Goal: Task Accomplishment & Management: Manage account settings

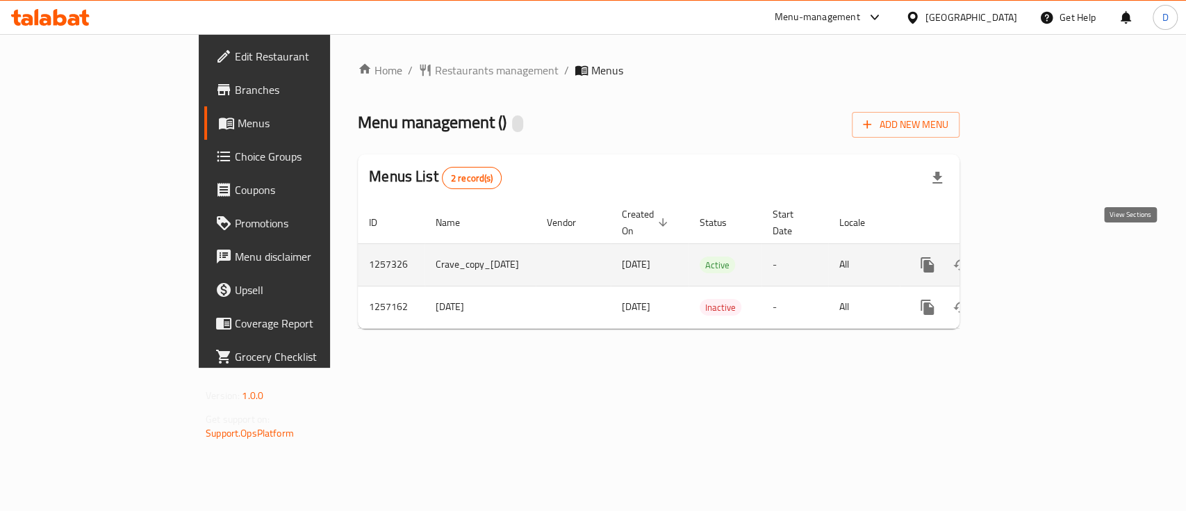
click at [1036, 256] on icon "enhanced table" at bounding box center [1028, 264] width 17 height 17
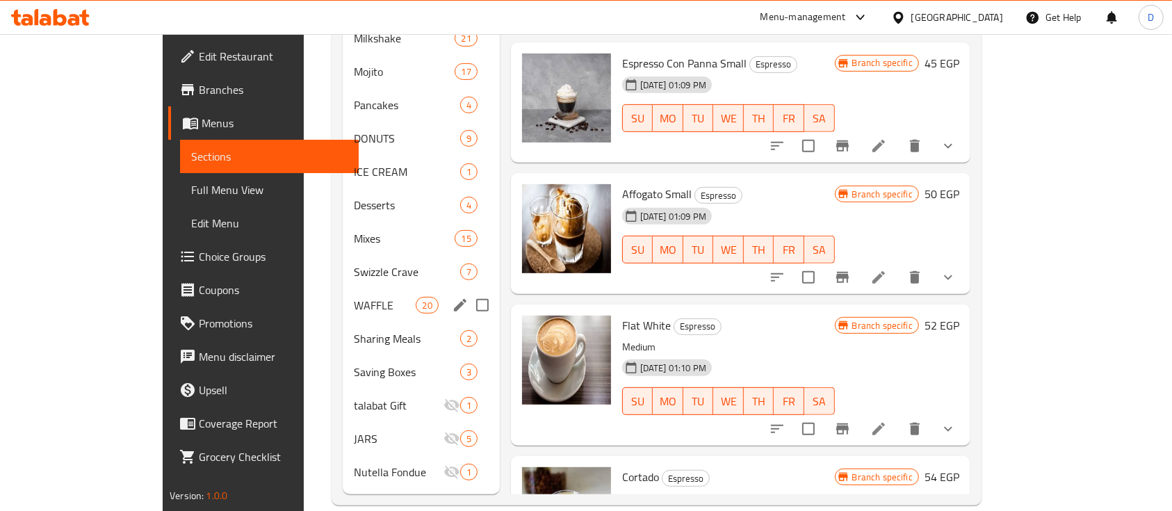
scroll to position [573, 0]
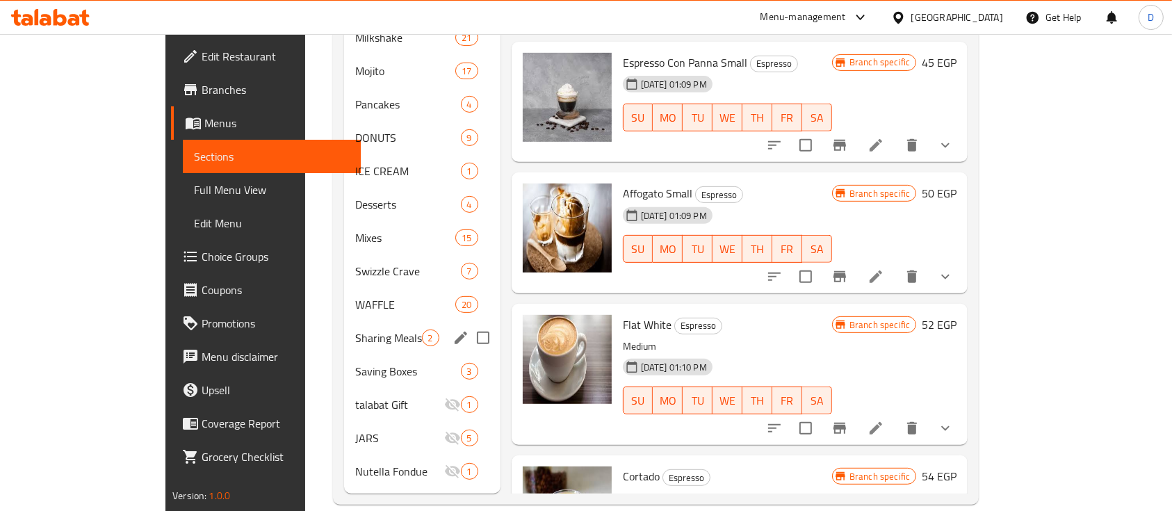
click at [344, 326] on div "Sharing Meals 2" at bounding box center [422, 337] width 156 height 33
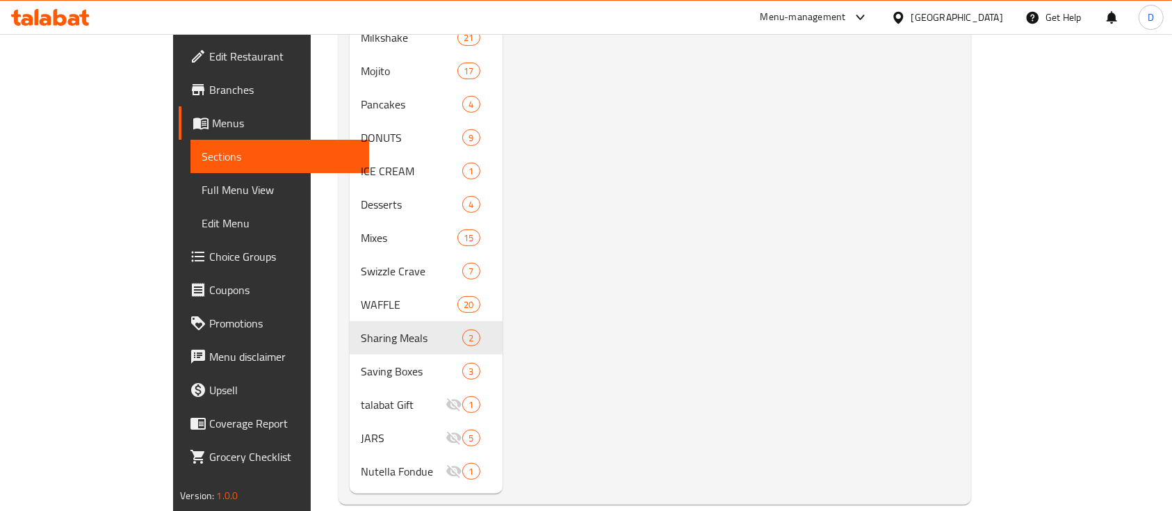
scroll to position [111, 0]
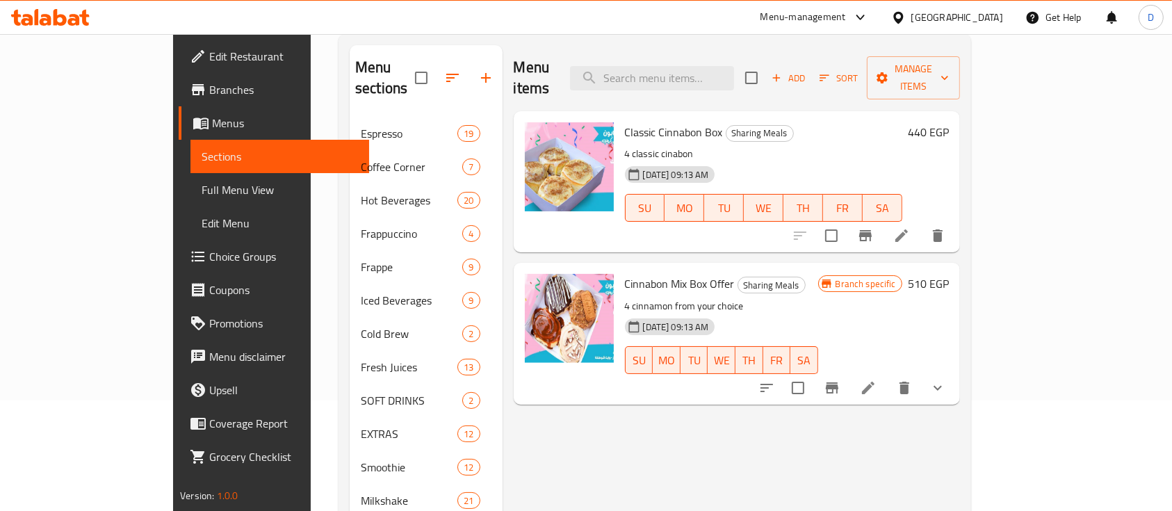
click at [949, 122] on h6 "440 EGP" at bounding box center [928, 131] width 41 height 19
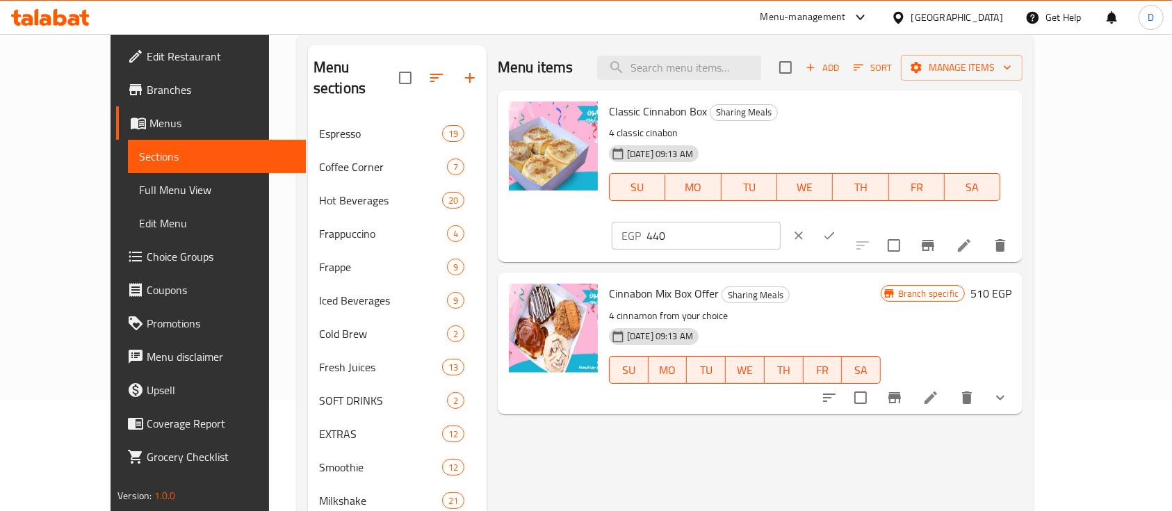
click at [780, 222] on input "440" at bounding box center [713, 236] width 134 height 28
type input "330"
click at [836, 229] on icon "ok" at bounding box center [829, 236] width 14 height 14
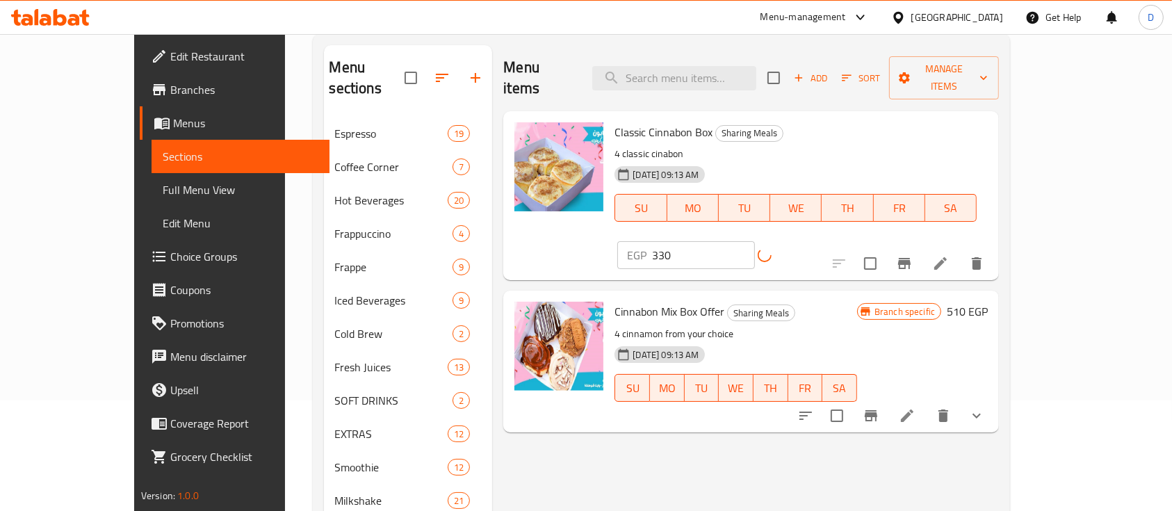
click at [988, 302] on h6 "510 EGP" at bounding box center [967, 311] width 41 height 19
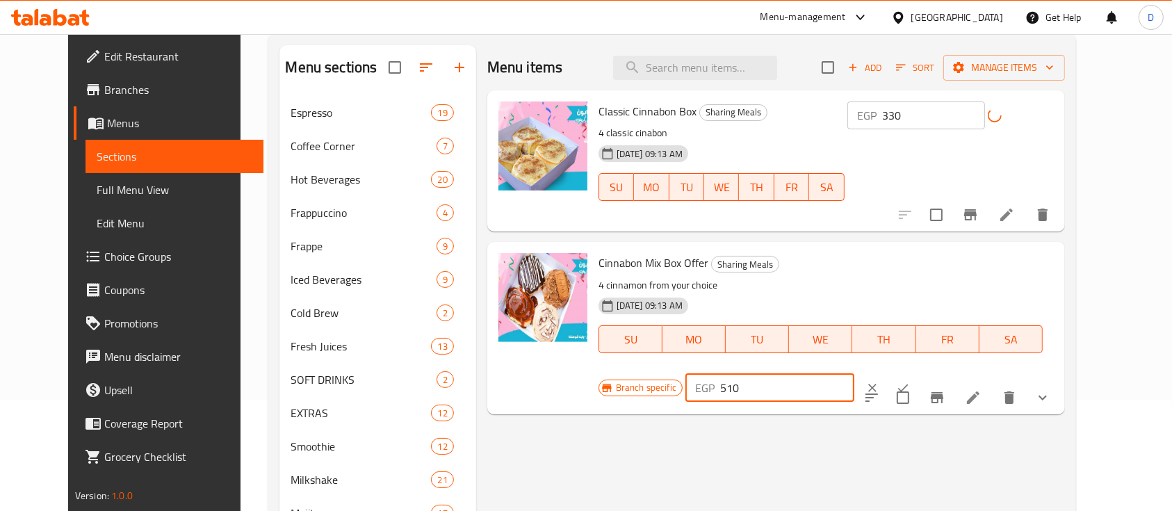
click at [854, 374] on input "510" at bounding box center [787, 388] width 134 height 28
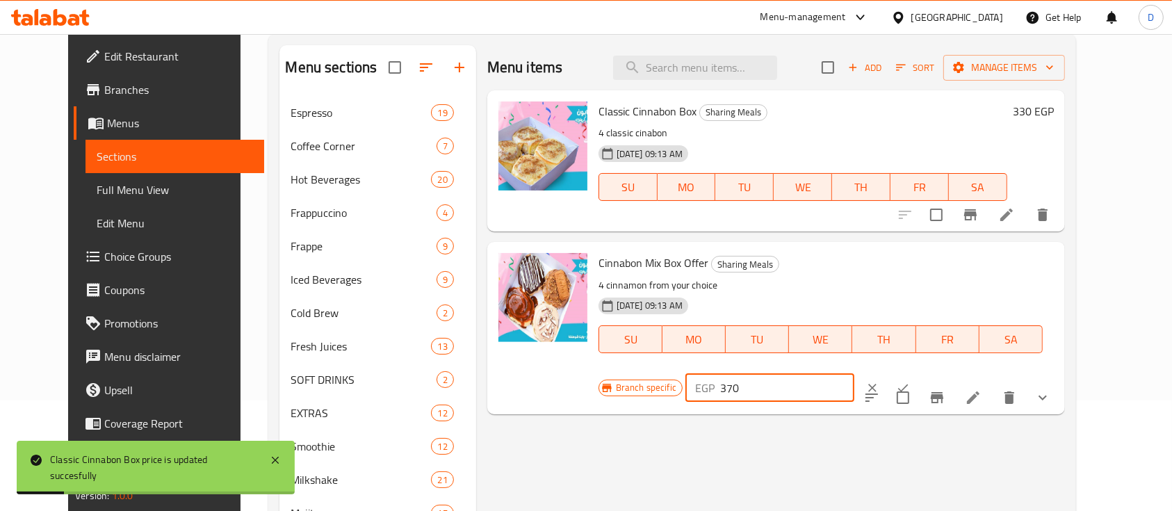
type input "370"
click at [918, 373] on button "ok" at bounding box center [902, 388] width 31 height 31
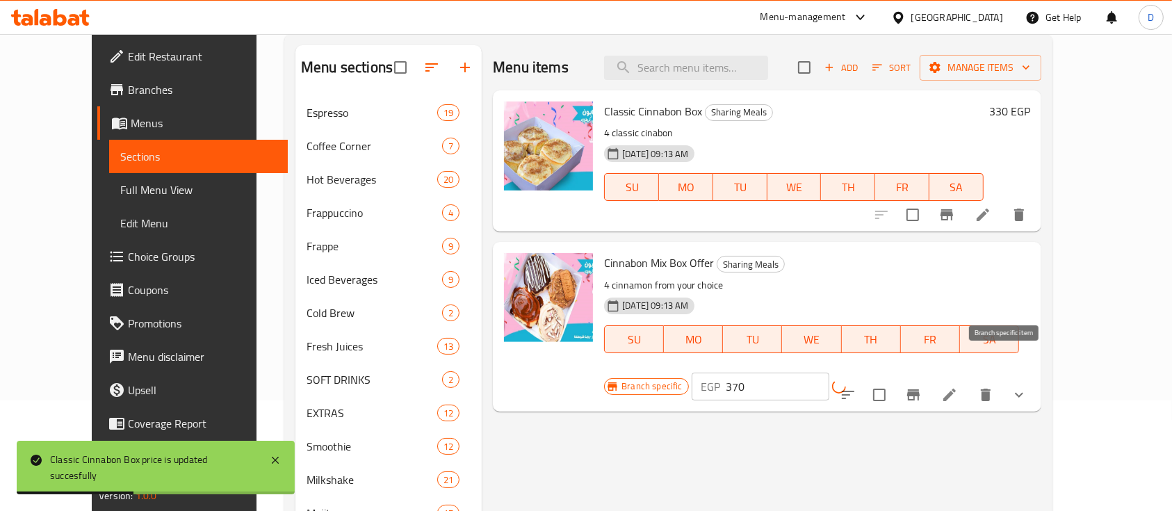
click at [922, 386] on icon "Branch-specific-item" at bounding box center [913, 394] width 17 height 17
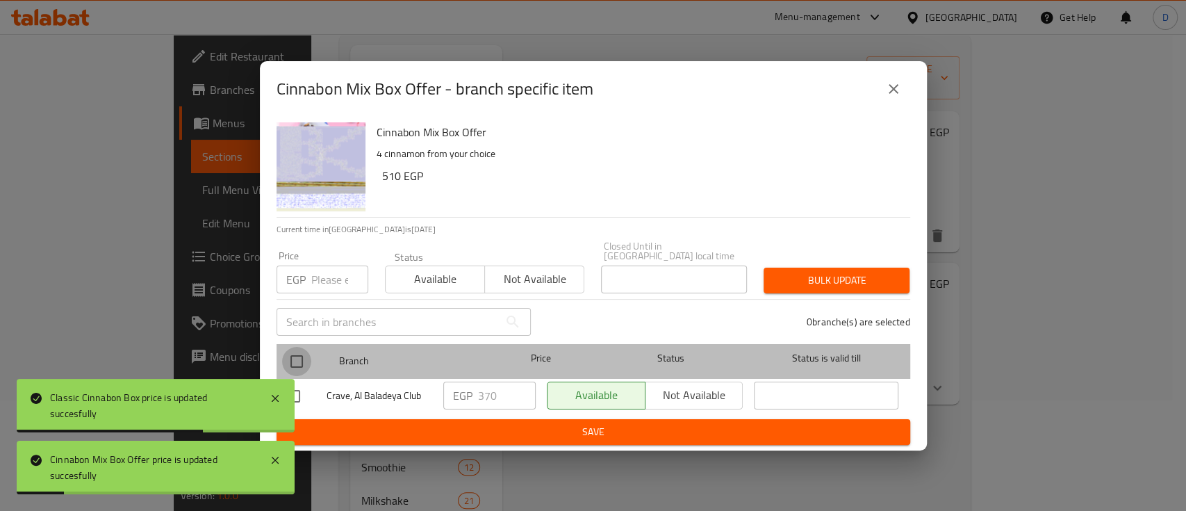
click at [300, 359] on input "checkbox" at bounding box center [296, 361] width 29 height 29
checkbox input "true"
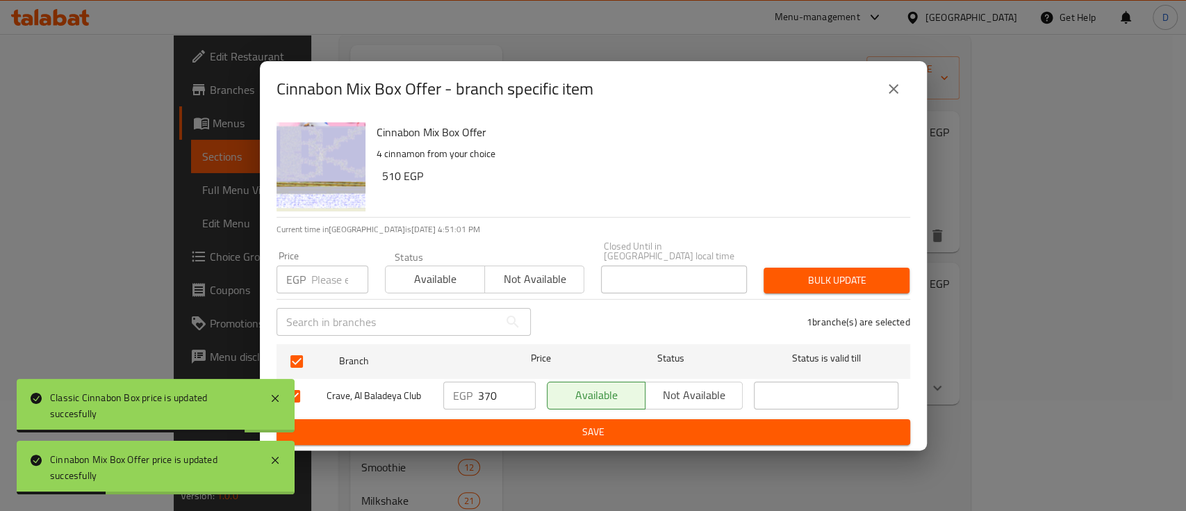
click at [491, 392] on input "370" at bounding box center [507, 396] width 58 height 28
click at [506, 419] on button "Save" at bounding box center [594, 432] width 634 height 26
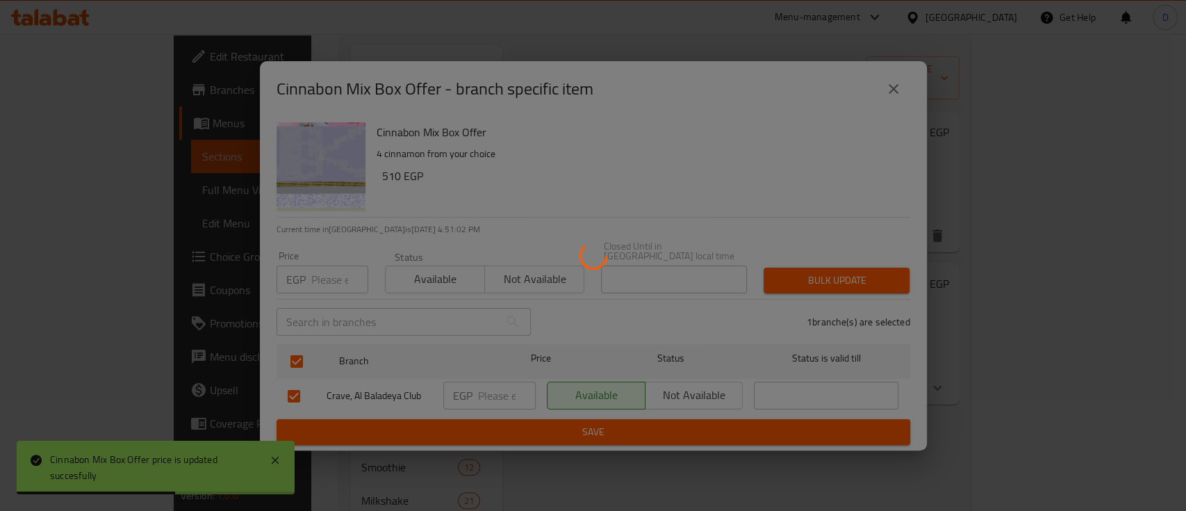
click at [506, 415] on div at bounding box center [593, 255] width 1186 height 511
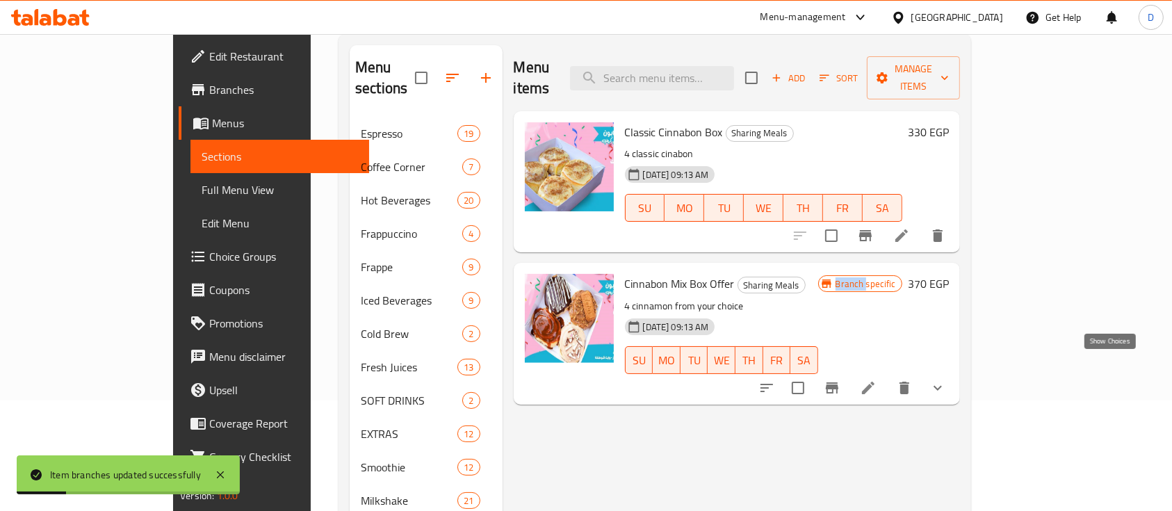
click at [946, 379] on icon "show more" at bounding box center [937, 387] width 17 height 17
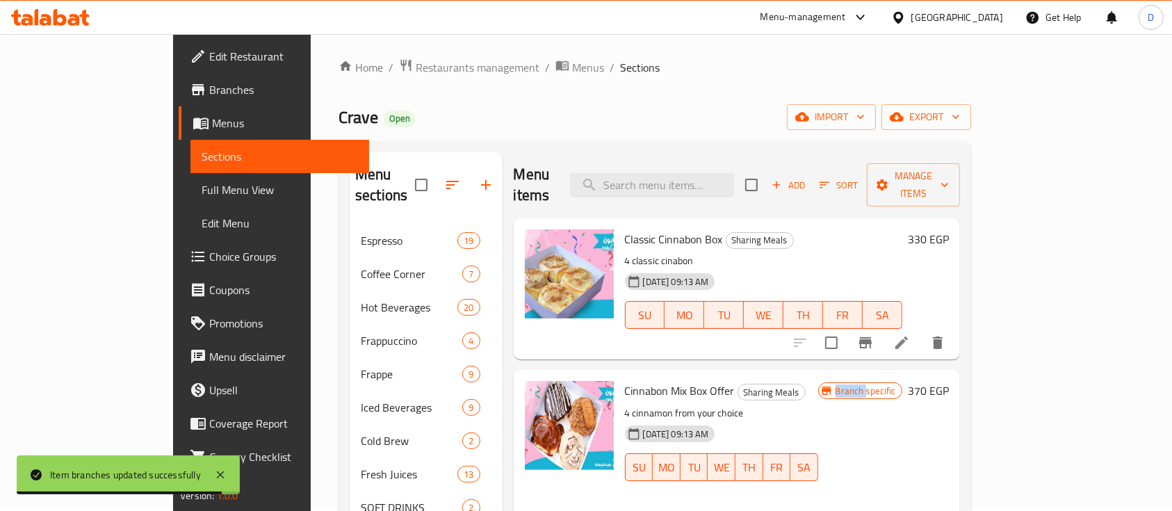
scroll to position [0, 0]
